Goal: Navigation & Orientation: Find specific page/section

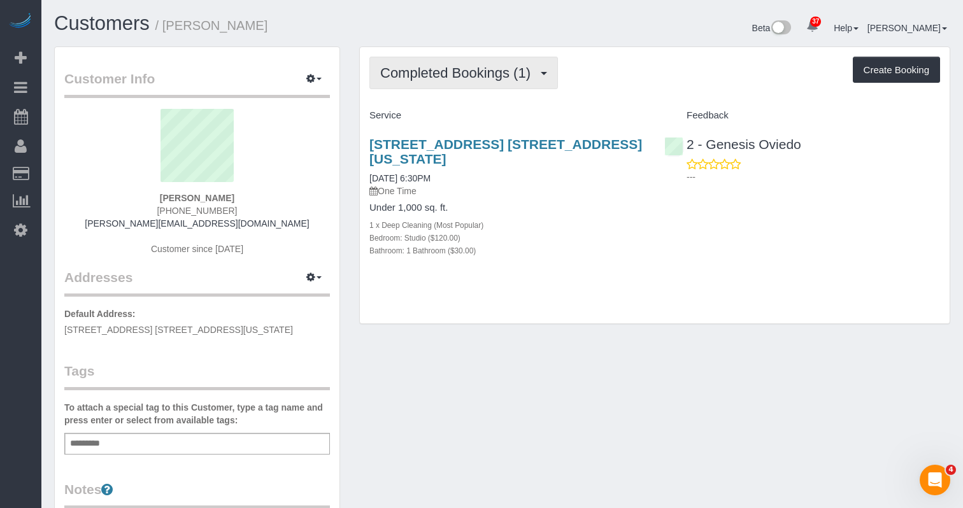
click at [507, 65] on span "Completed Bookings (1)" at bounding box center [458, 73] width 157 height 16
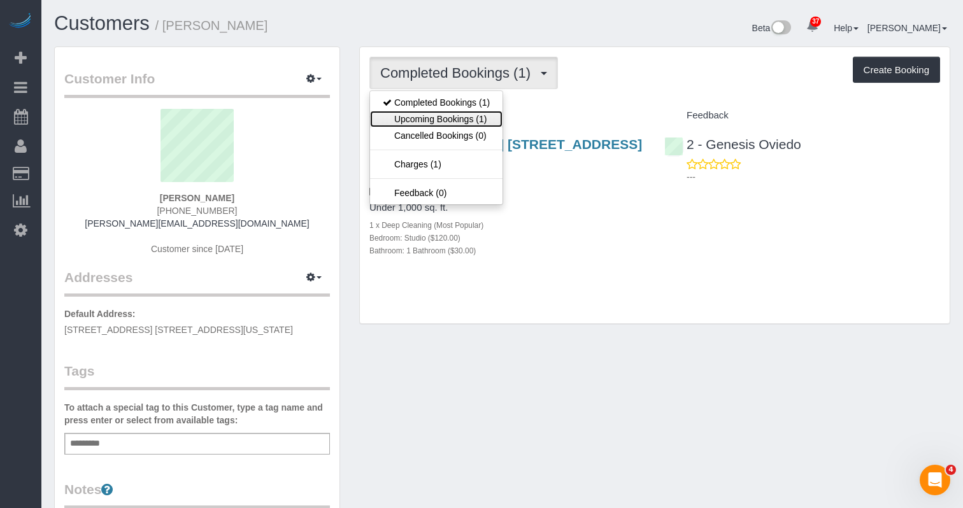
click at [475, 115] on link "Upcoming Bookings (1)" at bounding box center [436, 119] width 133 height 17
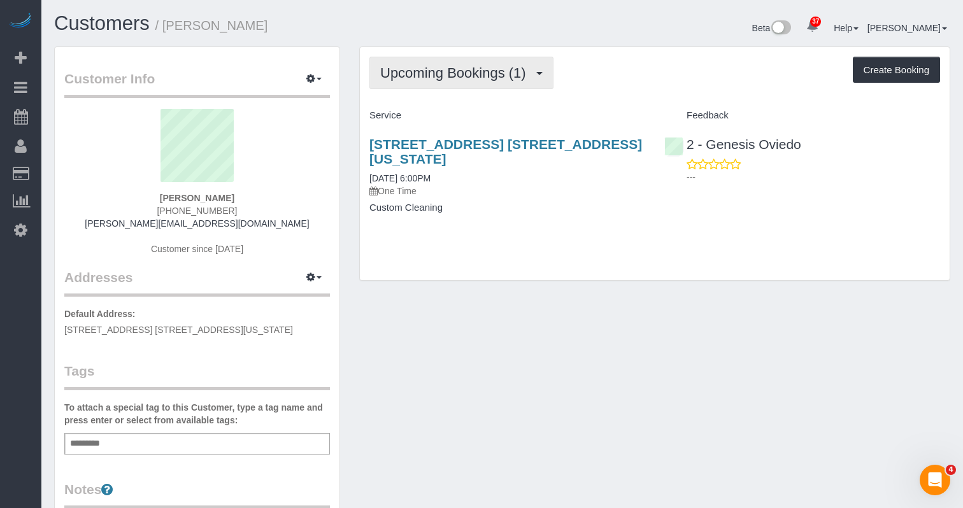
click at [480, 73] on span "Upcoming Bookings (1)" at bounding box center [456, 73] width 152 height 16
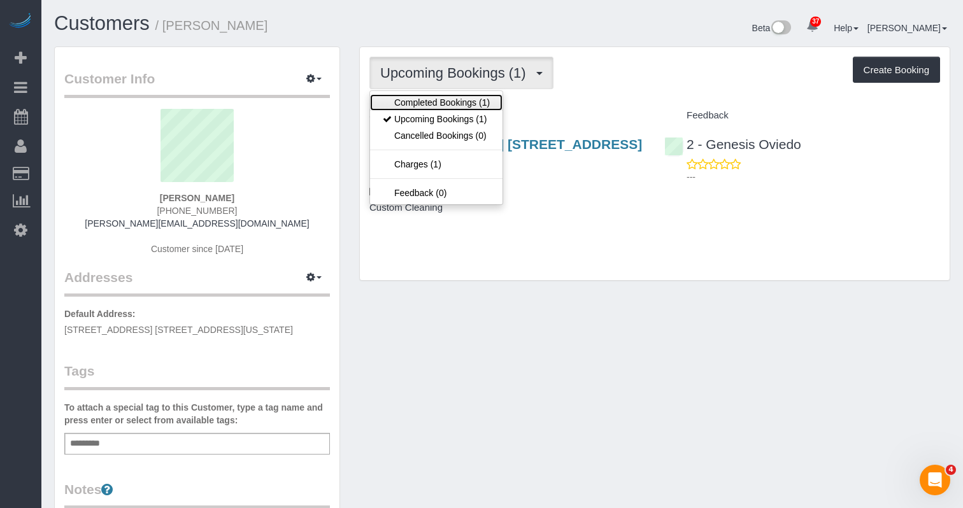
click at [456, 104] on link "Completed Bookings (1)" at bounding box center [436, 102] width 133 height 17
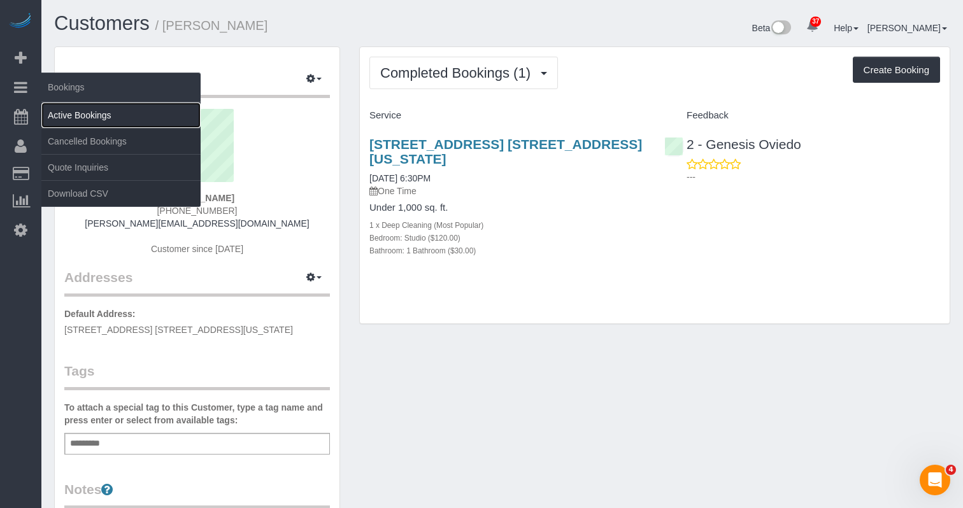
click at [65, 115] on link "Active Bookings" at bounding box center [120, 115] width 159 height 25
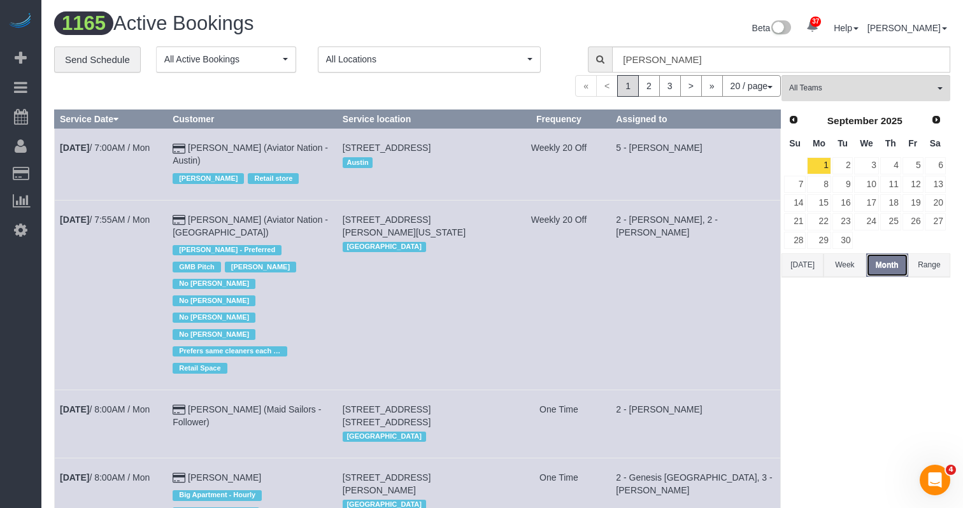
click at [882, 267] on button "Month" at bounding box center [888, 266] width 42 height 24
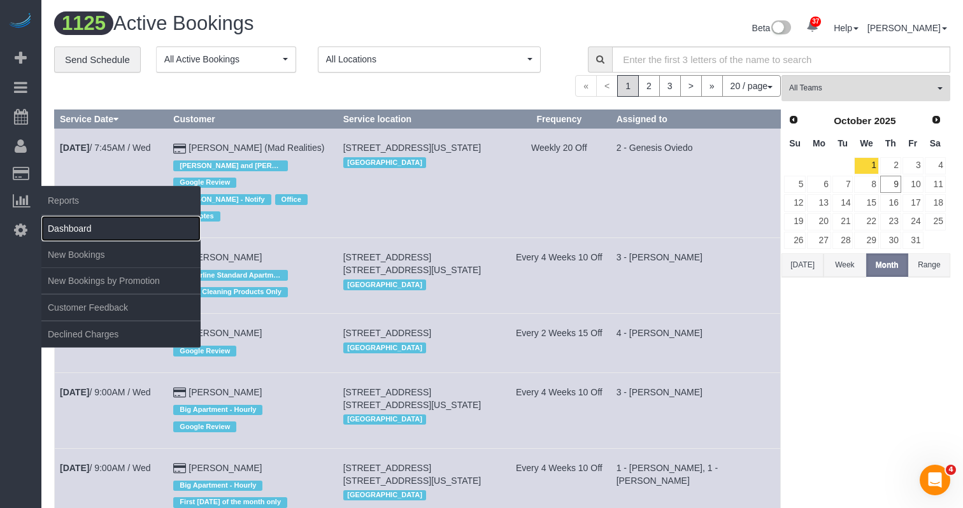
click at [89, 231] on link "Dashboard" at bounding box center [120, 228] width 159 height 25
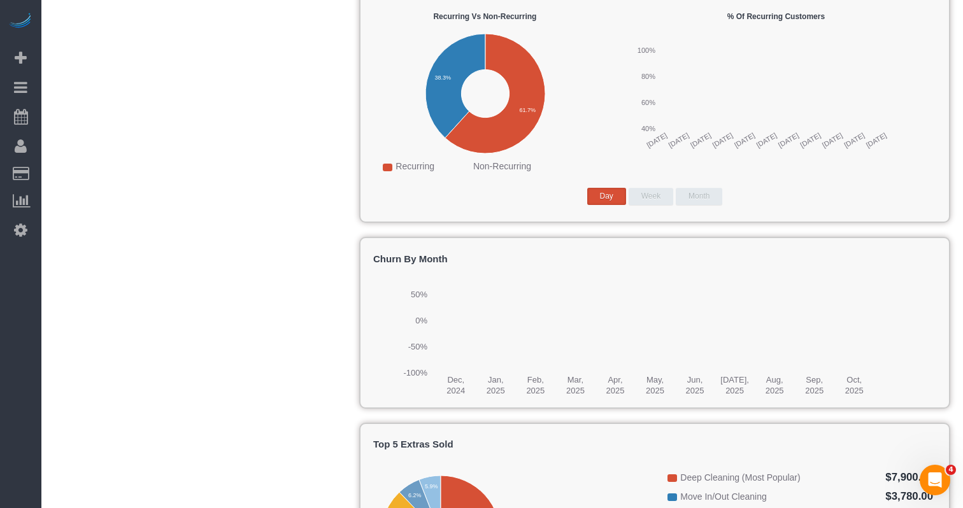
scroll to position [1411, 0]
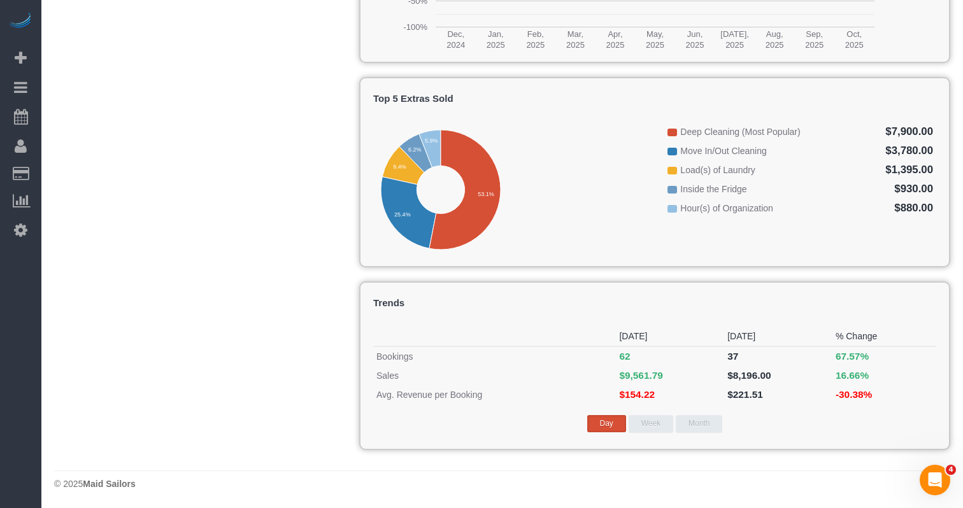
click at [658, 423] on button "Week" at bounding box center [651, 423] width 45 height 17
click at [689, 418] on button "Month" at bounding box center [699, 423] width 47 height 17
